Goal: Task Accomplishment & Management: Complete application form

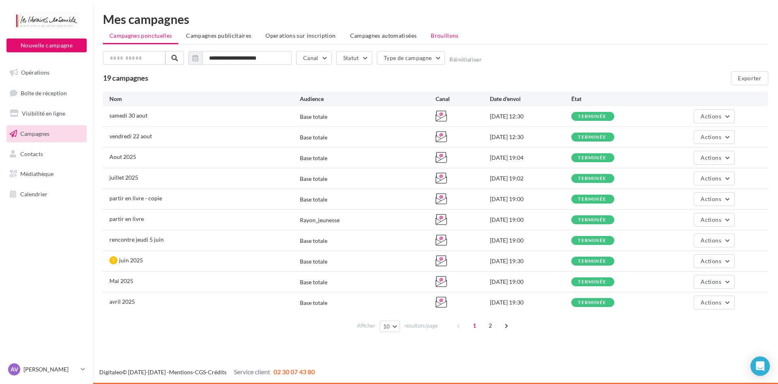
click at [440, 37] on span "Brouillons" at bounding box center [445, 35] width 28 height 7
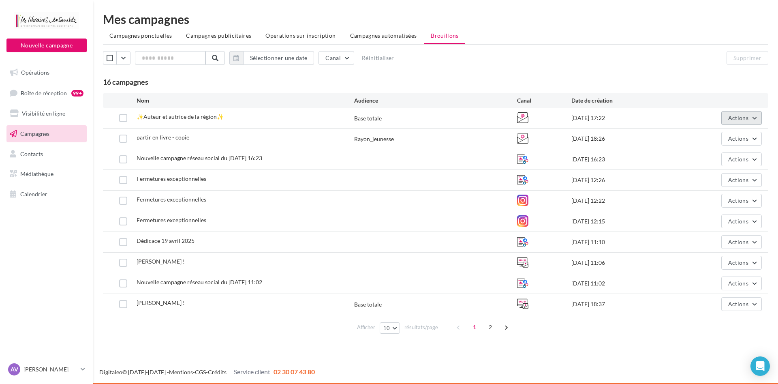
click at [747, 120] on span "Actions" at bounding box center [738, 117] width 20 height 7
click at [733, 137] on button "Editer" at bounding box center [721, 136] width 81 height 21
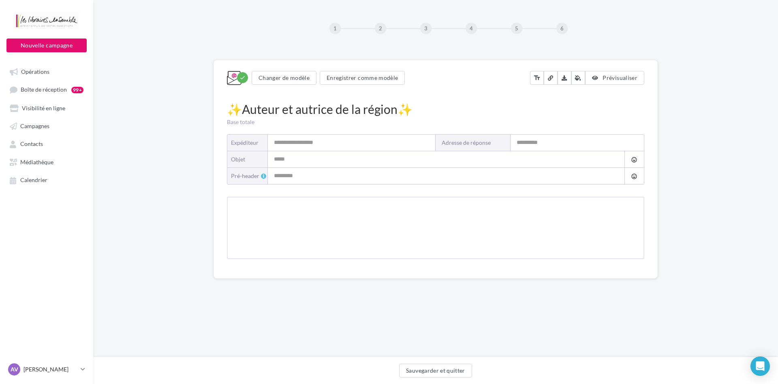
type input "**********"
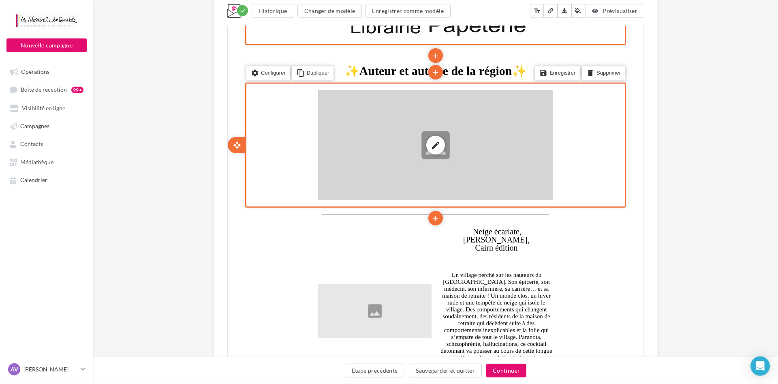
scroll to position [331, 0]
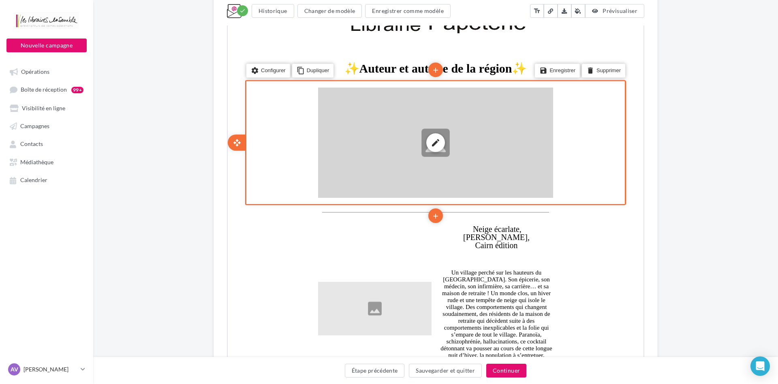
click at [440, 126] on div "edit photo_library rounded_corner crop link style" at bounding box center [434, 142] width 235 height 111
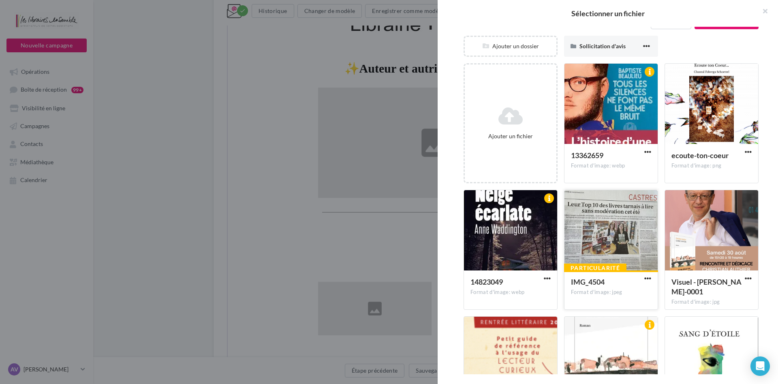
scroll to position [83, 0]
click at [641, 238] on div at bounding box center [611, 230] width 93 height 81
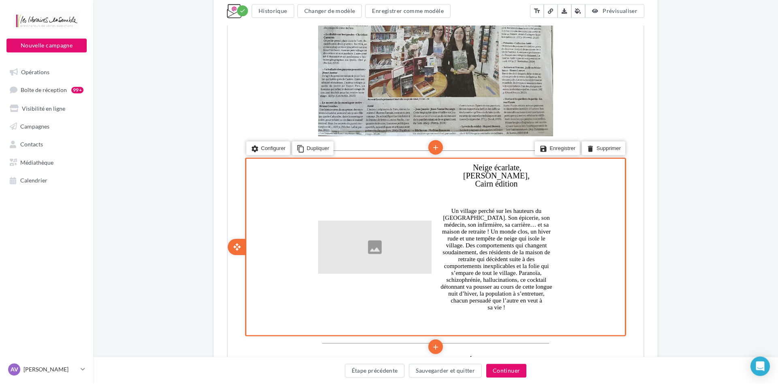
scroll to position [496, 0]
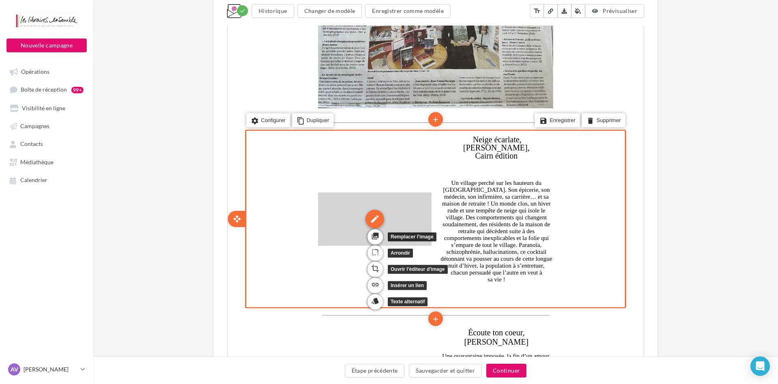
click at [377, 221] on div "edit" at bounding box center [374, 218] width 19 height 19
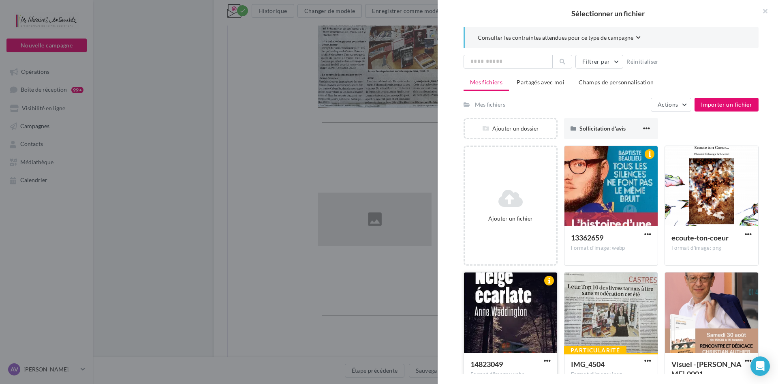
click at [494, 305] on div at bounding box center [510, 312] width 93 height 81
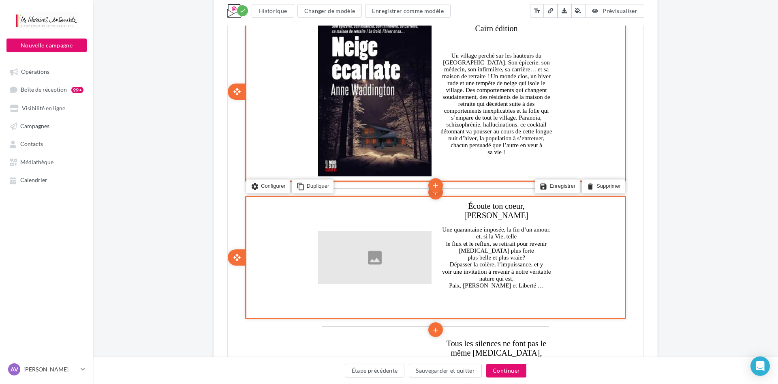
scroll to position [661, 0]
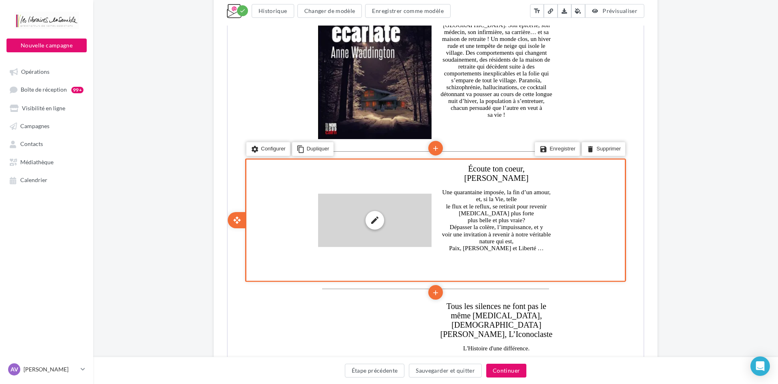
click at [403, 223] on div "edit photo_library rounded_corner crop link style" at bounding box center [373, 220] width 113 height 54
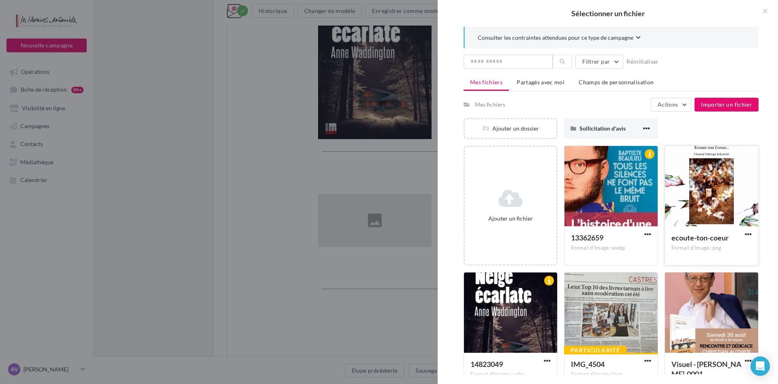
click at [695, 190] on div at bounding box center [711, 186] width 93 height 81
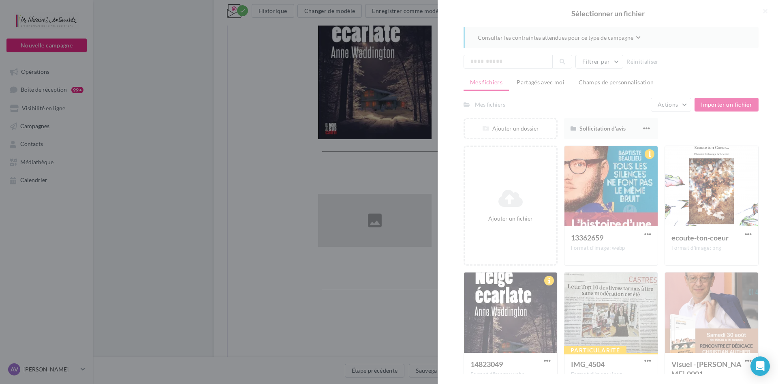
click at [696, 190] on div at bounding box center [608, 192] width 340 height 384
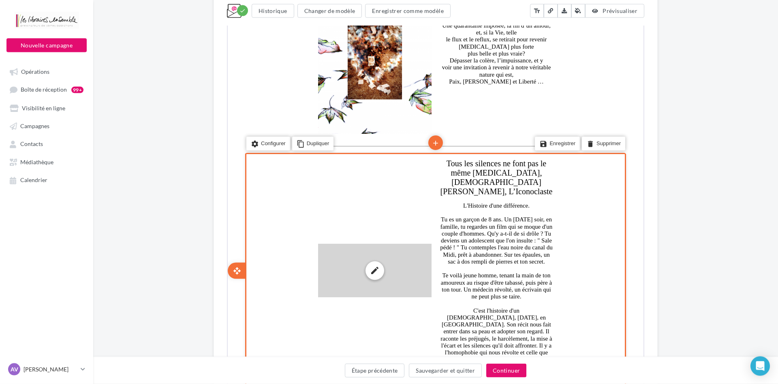
scroll to position [868, 0]
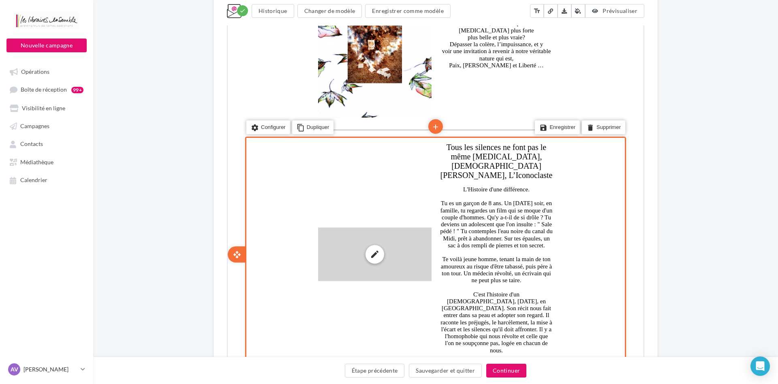
click at [385, 257] on div "edit photo_library rounded_corner crop link style" at bounding box center [373, 254] width 113 height 54
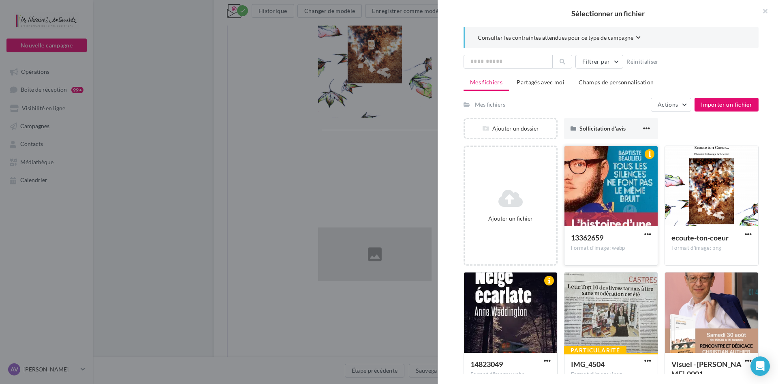
click at [606, 192] on div at bounding box center [611, 186] width 93 height 81
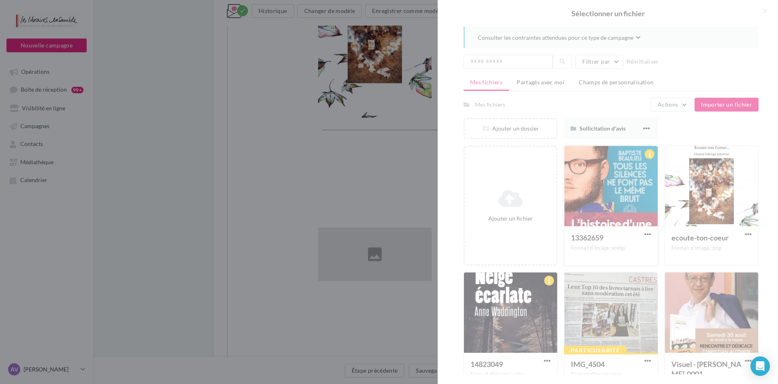
click at [606, 192] on div at bounding box center [608, 192] width 340 height 384
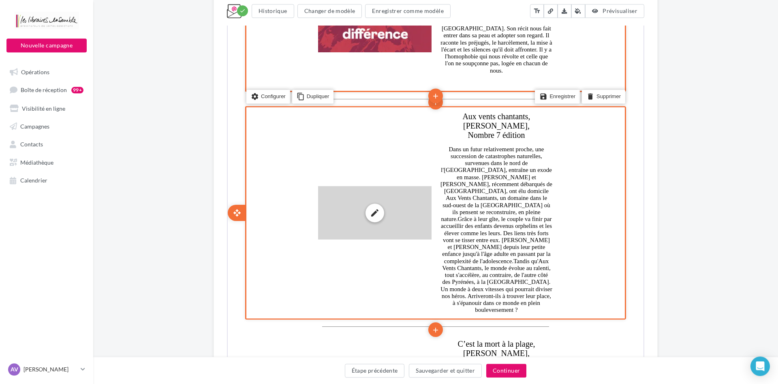
scroll to position [1158, 0]
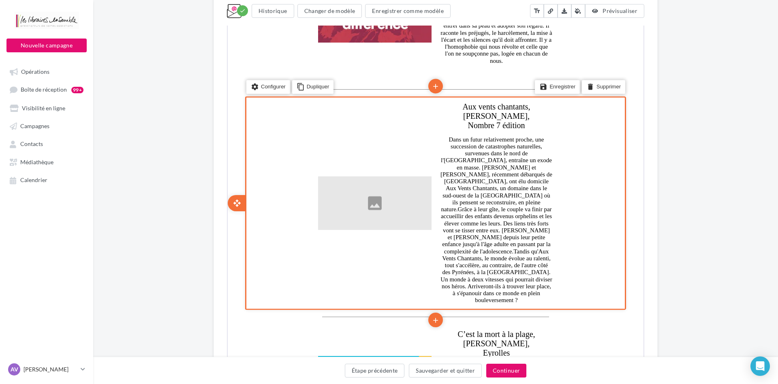
click at [392, 155] on td "edit photo_library rounded_corner crop link style Aux vents chantants, Rose LOR…" at bounding box center [434, 202] width 243 height 211
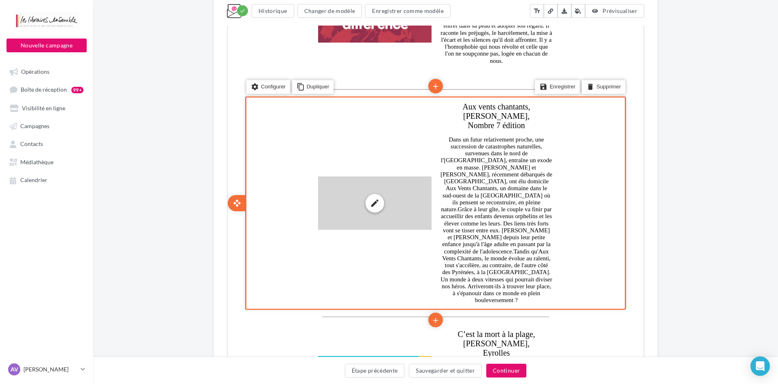
click at [392, 189] on div "edit photo_library rounded_corner crop link style" at bounding box center [373, 202] width 113 height 54
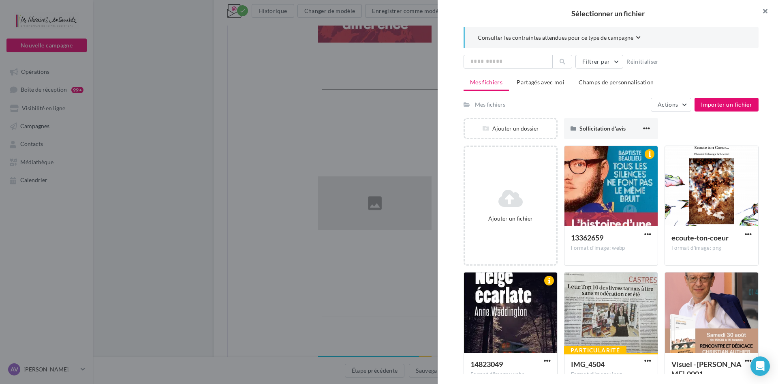
click at [764, 8] on button "button" at bounding box center [762, 12] width 32 height 24
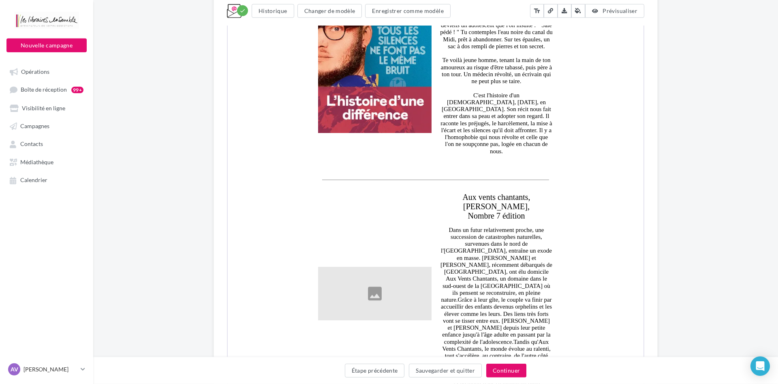
scroll to position [1034, 0]
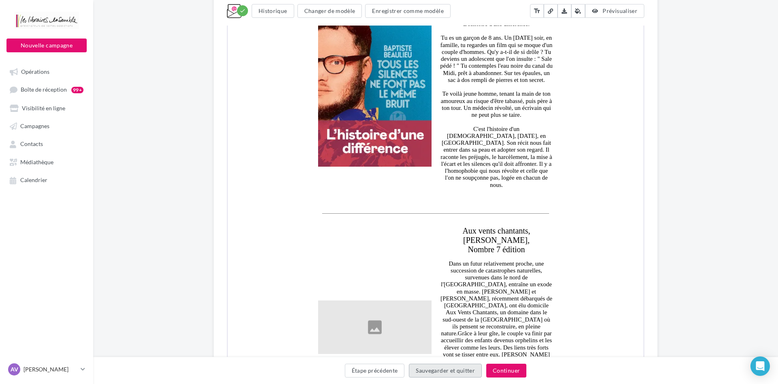
click at [414, 366] on button "Sauvegarder et quitter" at bounding box center [445, 371] width 73 height 14
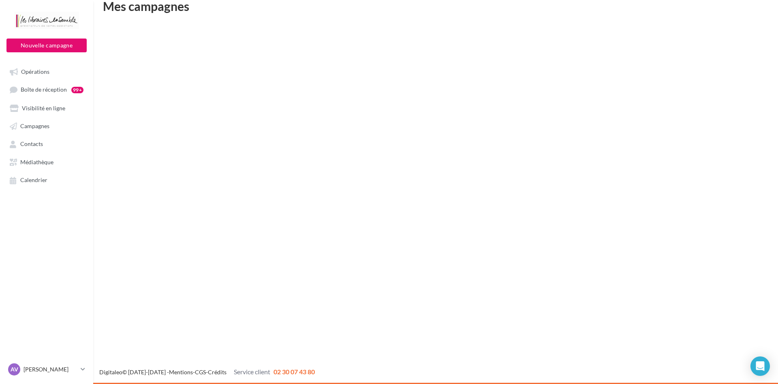
scroll to position [13, 0]
